Goal: Find specific page/section: Find specific page/section

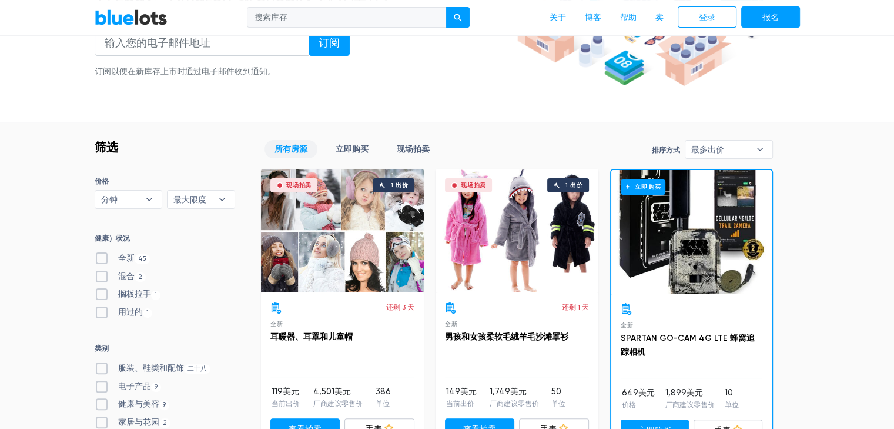
scroll to position [235, 0]
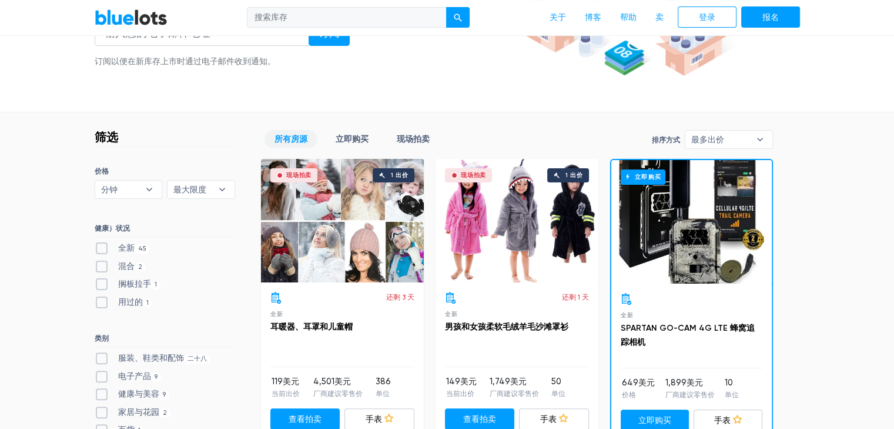
click at [156, 352] on label "服装、鞋类和配饰 二十八" at bounding box center [153, 358] width 116 height 13
click at [102, 352] on Accessories"] "服装、鞋类和配饰 二十八" at bounding box center [99, 356] width 8 height 8
checkbox Accessories"] "true"
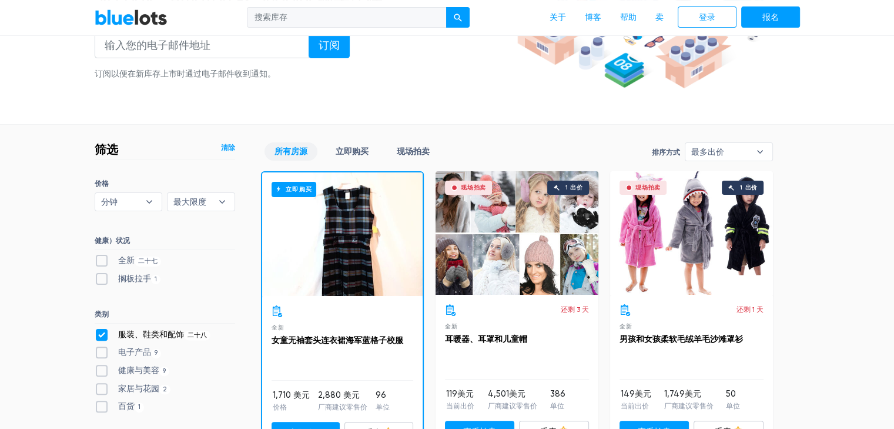
scroll to position [294, 0]
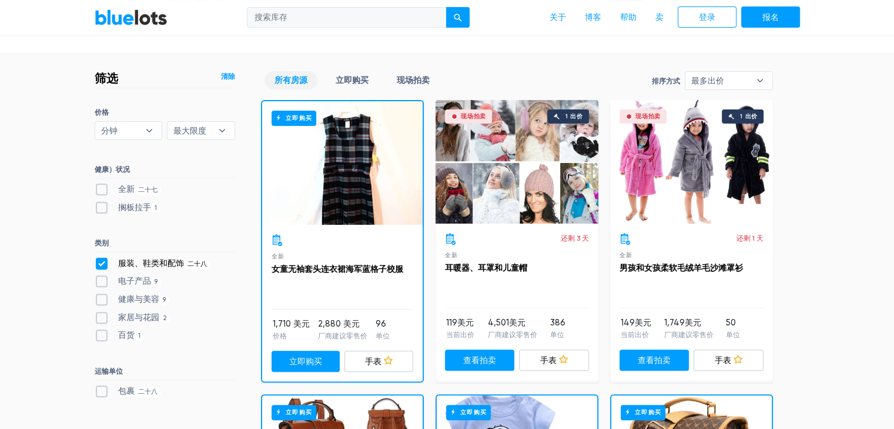
drag, startPoint x: 99, startPoint y: 303, endPoint x: 97, endPoint y: 296, distance: 7.3
click at [99, 303] on label "健康与美容 9" at bounding box center [132, 299] width 75 height 13
click at [99, 300] on Beauty"] "健康与美容 9" at bounding box center [99, 297] width 8 height 8
checkbox Beauty"] "true"
